Goal: Navigation & Orientation: Find specific page/section

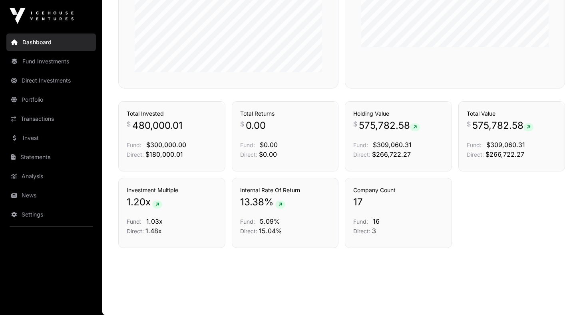
scroll to position [528, 0]
click at [48, 79] on link "Direct Investments" at bounding box center [50, 81] width 89 height 18
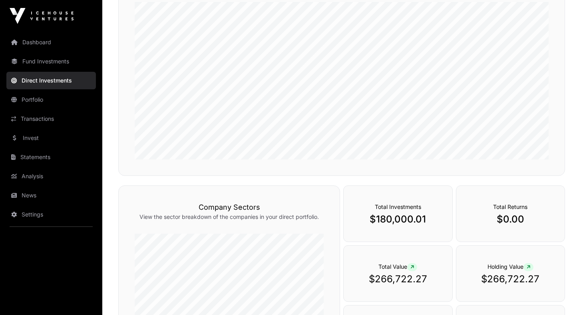
scroll to position [121, 0]
click at [40, 61] on link "Fund Investments" at bounding box center [50, 62] width 89 height 18
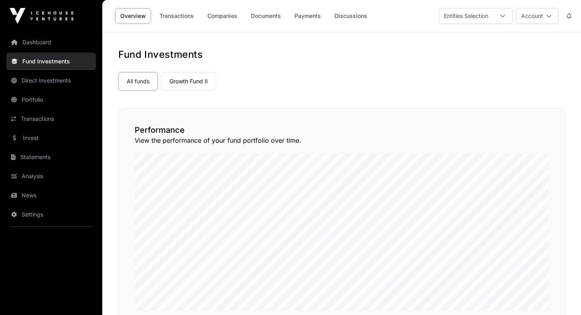
click at [36, 98] on link "Portfolio" at bounding box center [50, 100] width 89 height 18
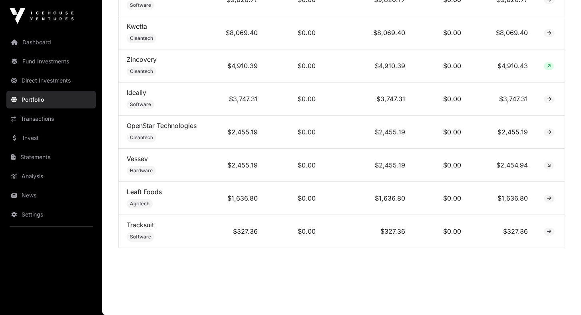
scroll to position [708, 0]
click at [46, 63] on link "Fund Investments" at bounding box center [50, 62] width 89 height 18
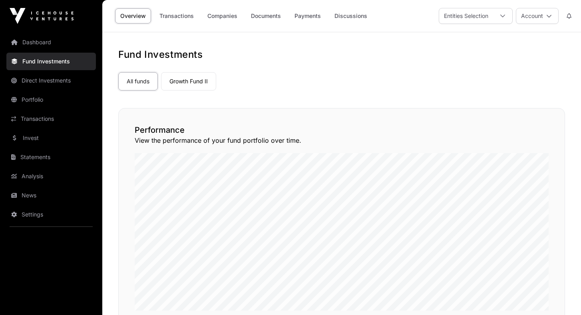
click at [55, 81] on link "Direct Investments" at bounding box center [50, 81] width 89 height 18
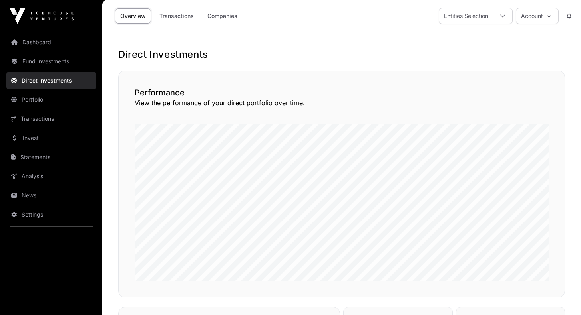
click at [190, 12] on link "Transactions" at bounding box center [176, 15] width 45 height 15
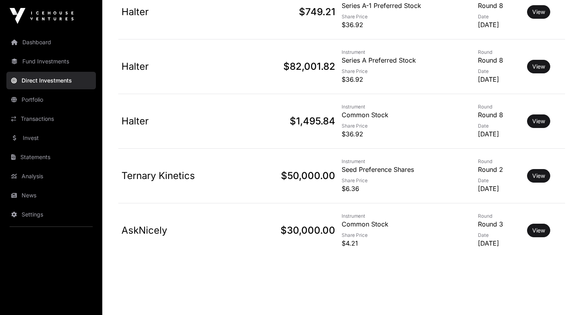
scroll to position [537, 0]
click at [36, 100] on link "Portfolio" at bounding box center [50, 100] width 89 height 18
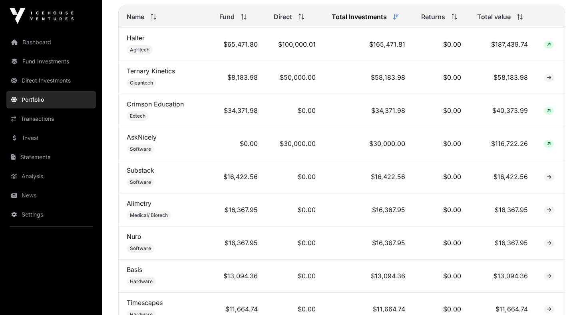
scroll to position [364, 0]
